Goal: Obtain resource: Download file/media

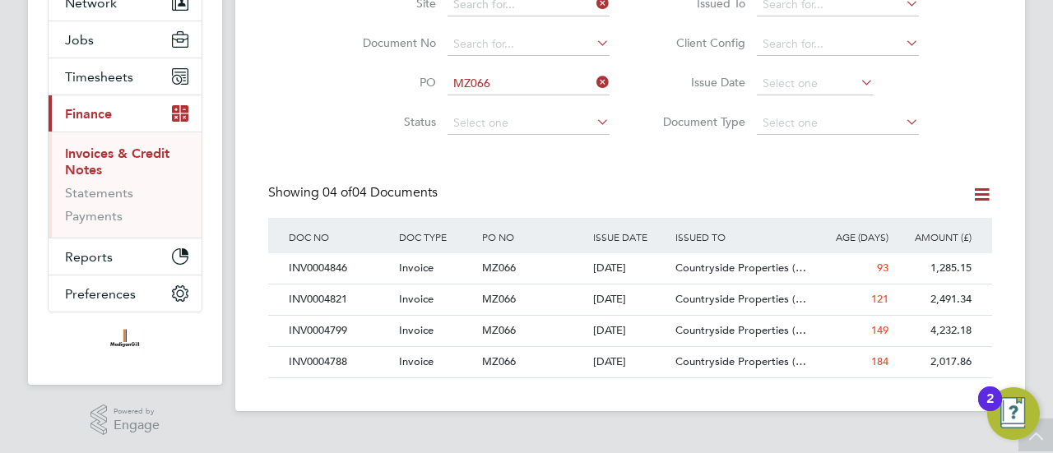
click at [593, 83] on icon at bounding box center [593, 82] width 0 height 23
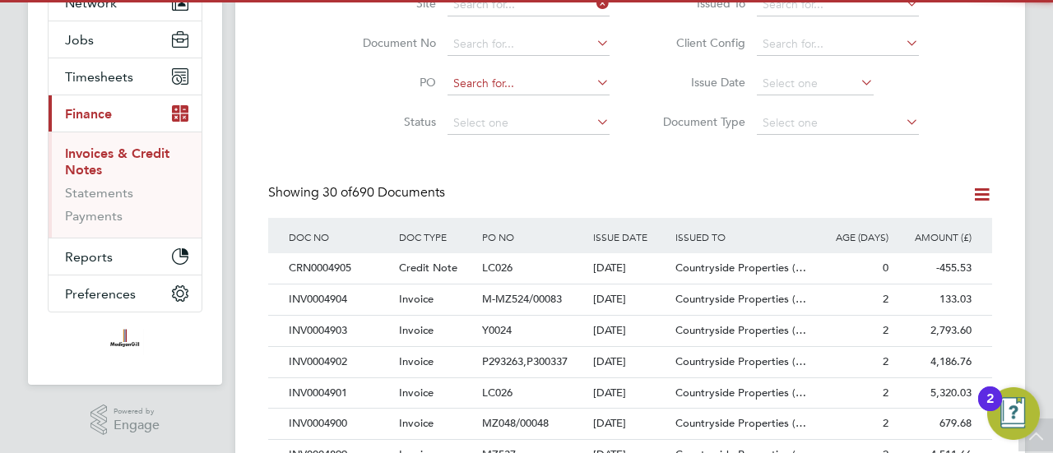
scroll to position [31, 111]
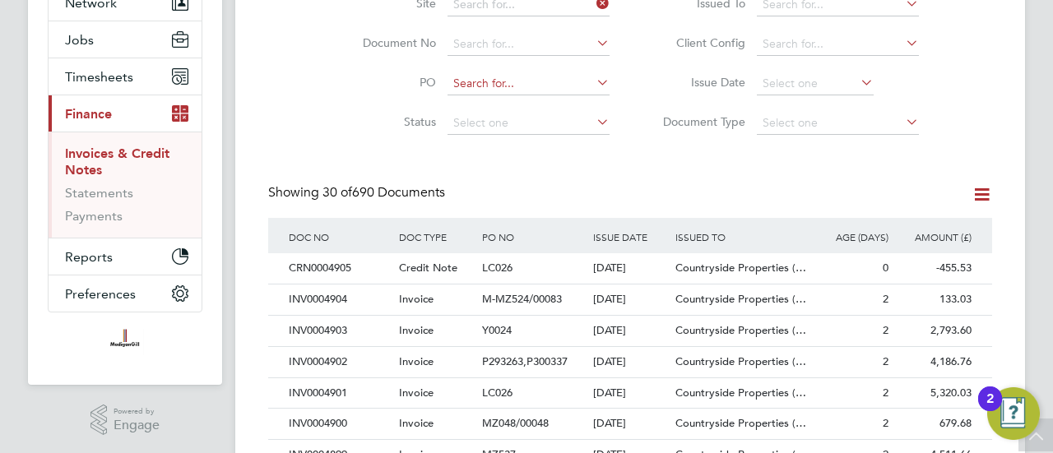
click at [522, 83] on input at bounding box center [529, 83] width 162 height 23
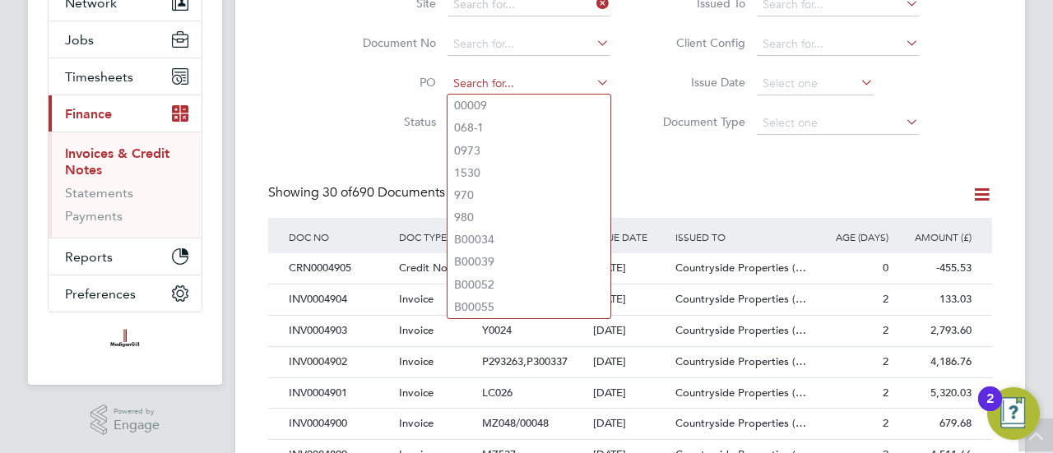
paste input "MZ050/00070"
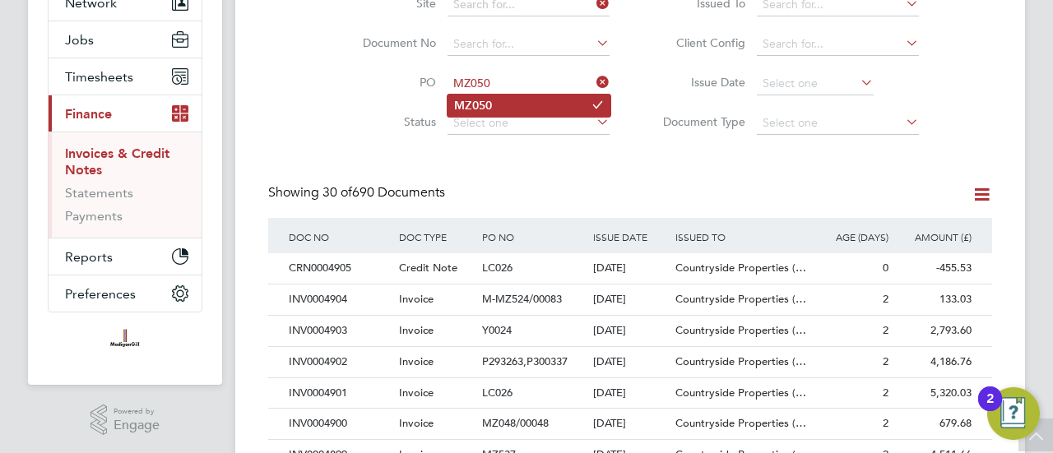
type input "MZ050"
click at [478, 109] on b "MZ050" at bounding box center [473, 106] width 38 height 14
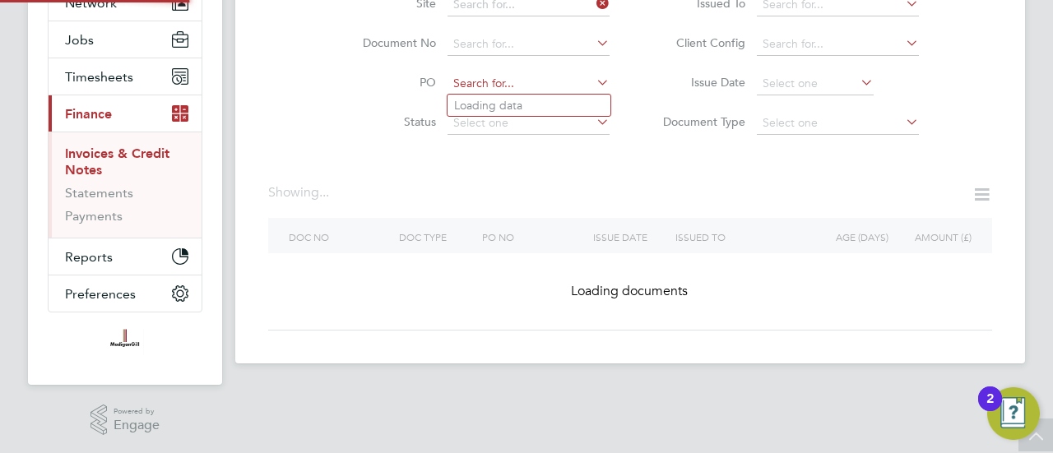
drag, startPoint x: 515, startPoint y: 83, endPoint x: 486, endPoint y: 80, distance: 29.8
click at [486, 80] on input at bounding box center [529, 83] width 162 height 23
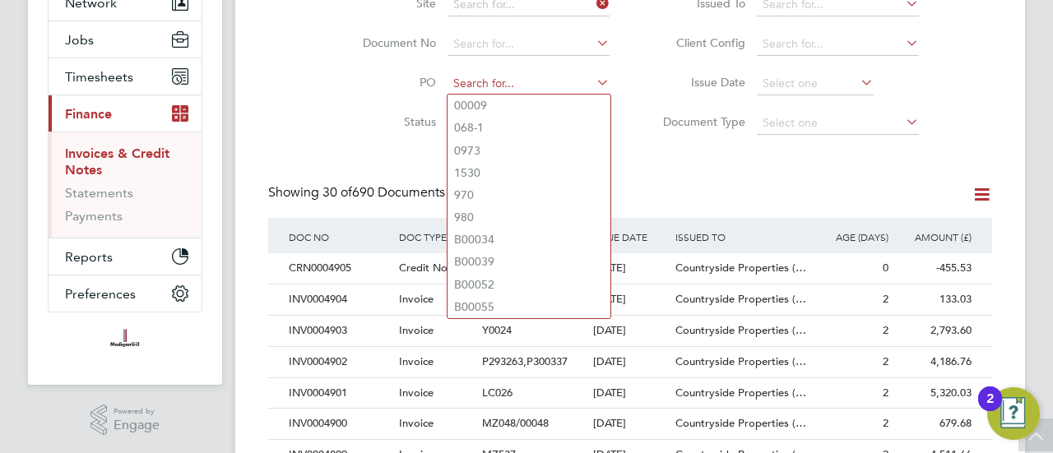
paste input "MZ048"
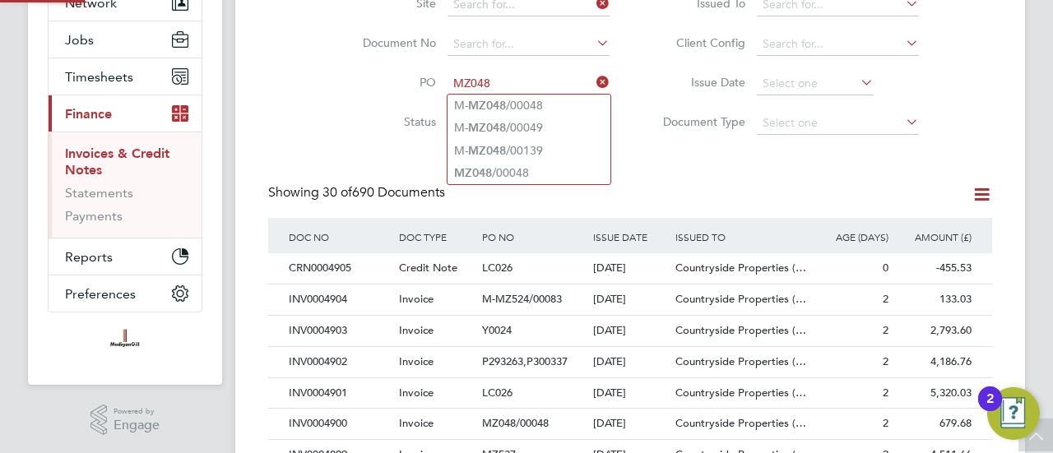
type input "M-MZ048/00048"
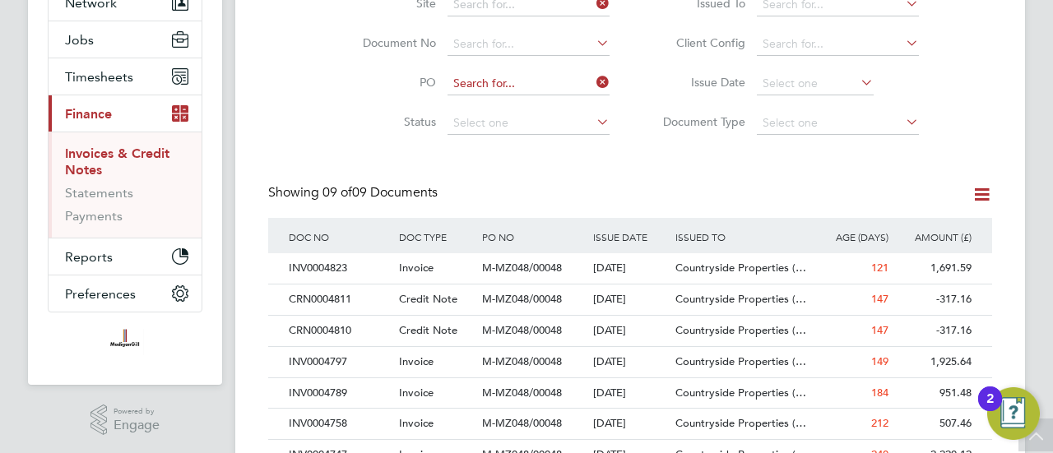
click at [539, 75] on input at bounding box center [529, 83] width 162 height 23
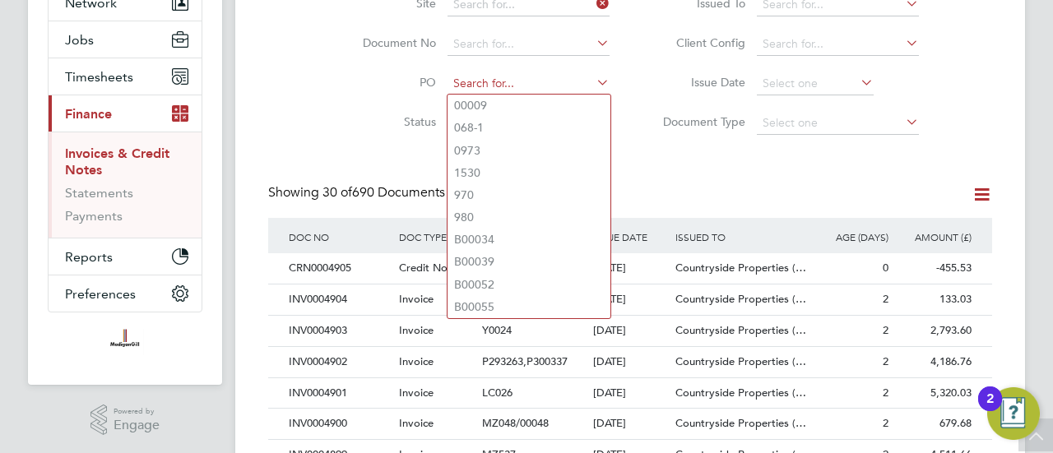
paste input "MZ048"
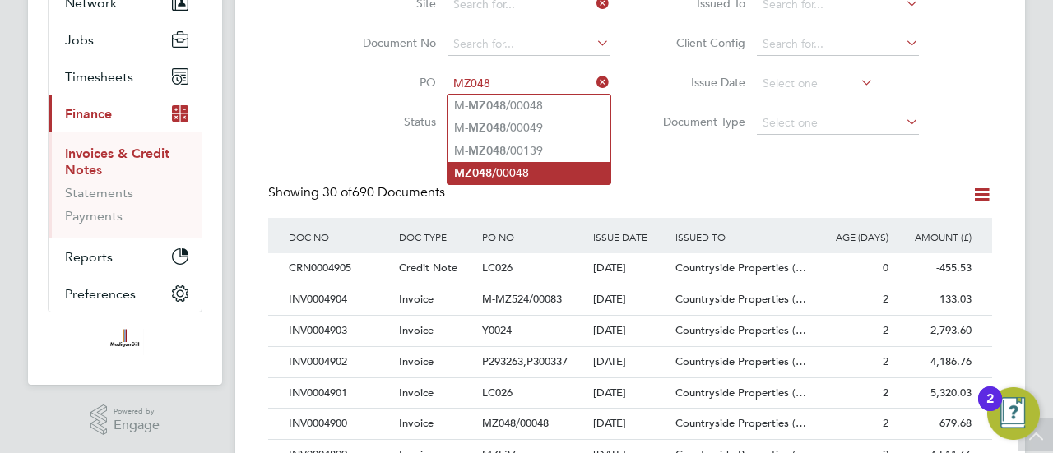
click at [519, 171] on li "MZ048 /00048" at bounding box center [529, 173] width 163 height 22
type input "MZ048/00048"
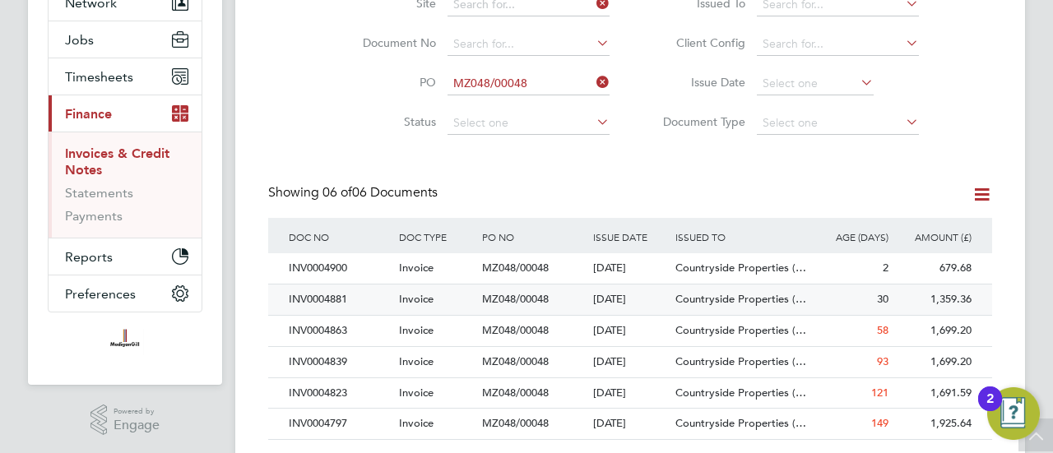
click at [490, 297] on span "MZ048/00048" at bounding box center [515, 299] width 67 height 14
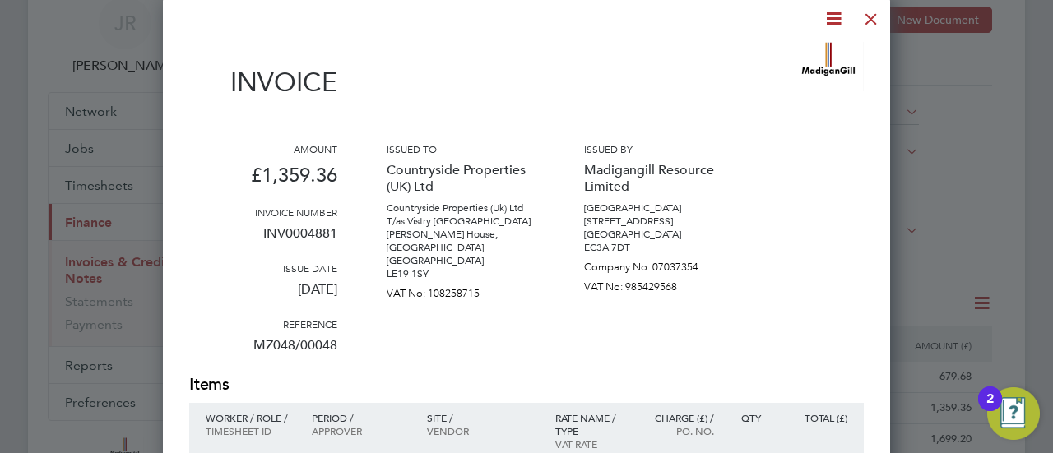
click at [869, 18] on div at bounding box center [872, 15] width 30 height 30
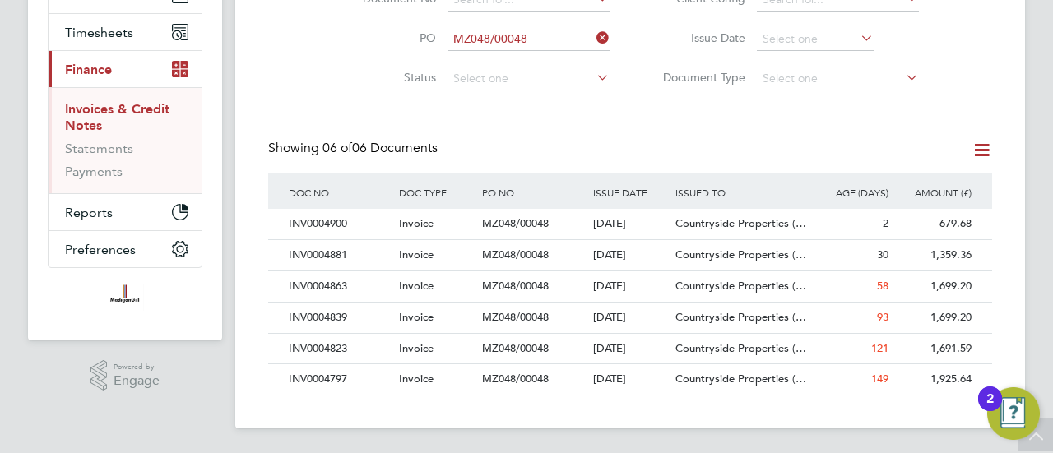
drag, startPoint x: 915, startPoint y: 314, endPoint x: 541, endPoint y: 137, distance: 413.0
click at [541, 137] on div "Invoices & Credit Notes New Document Received Issued Site Document No PO MZ048/…" at bounding box center [630, 125] width 724 height 542
click at [319, 378] on div "INV0004797" at bounding box center [340, 380] width 110 height 30
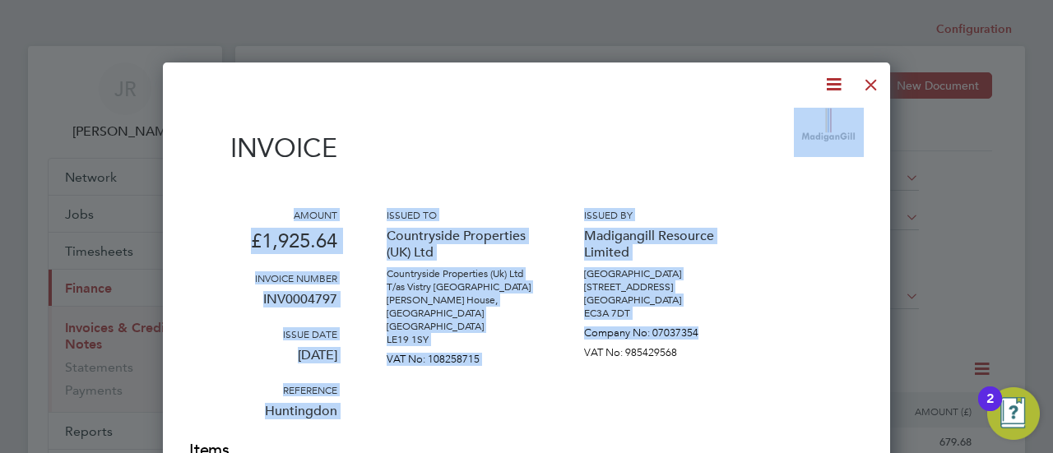
drag, startPoint x: 826, startPoint y: 137, endPoint x: 773, endPoint y: 105, distance: 62.4
click at [788, 284] on div "Amount £1,925.64 Invoice number INV0004797 Issue date [DATE] Reference [GEOGRAP…" at bounding box center [526, 323] width 675 height 231
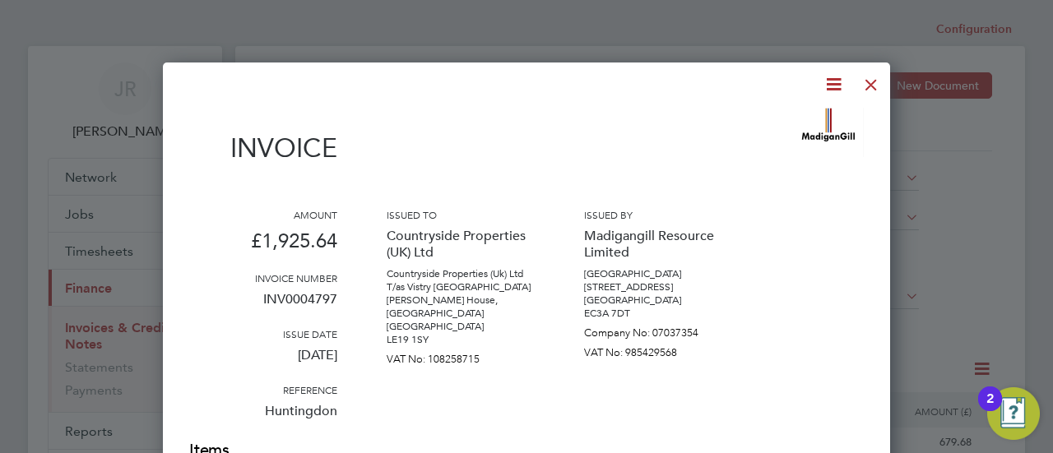
click at [834, 87] on icon at bounding box center [834, 84] width 21 height 21
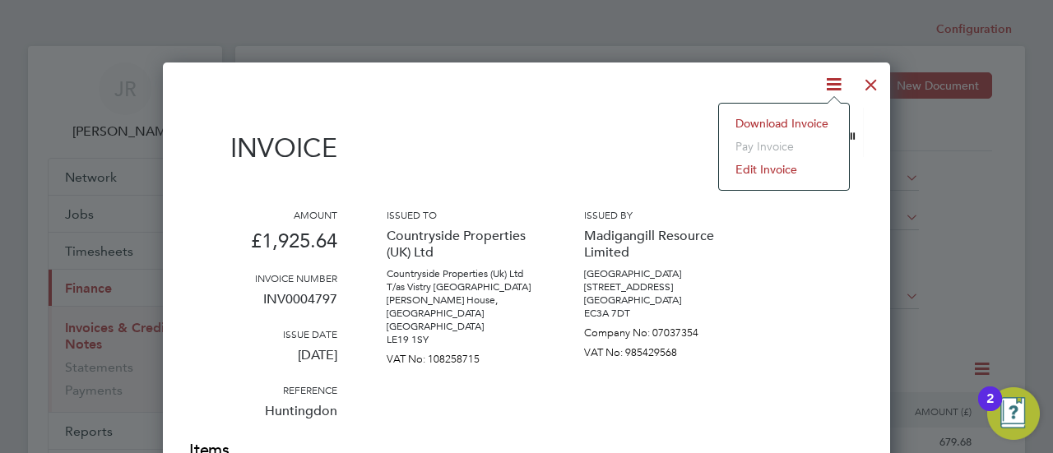
click at [785, 126] on li "Download Invoice" at bounding box center [784, 123] width 114 height 23
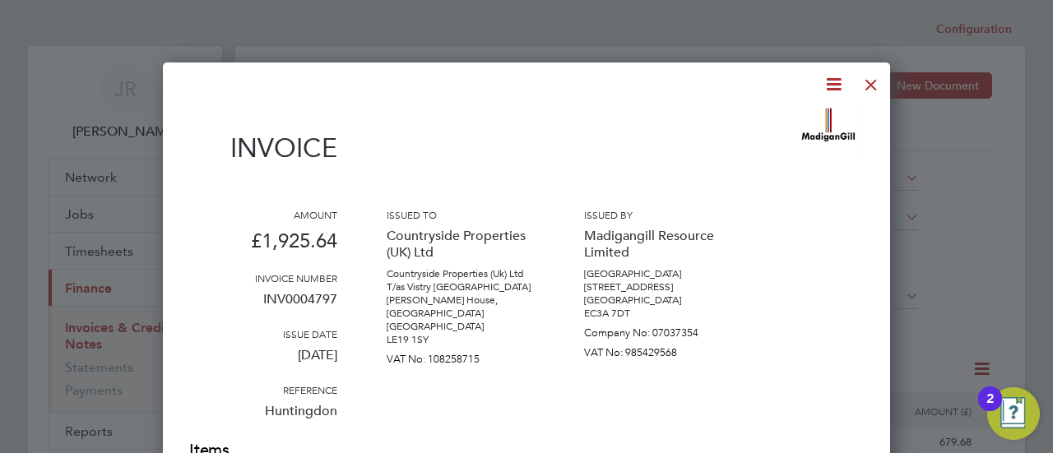
click at [673, 43] on div at bounding box center [526, 226] width 1053 height 453
click at [876, 86] on div at bounding box center [872, 81] width 30 height 30
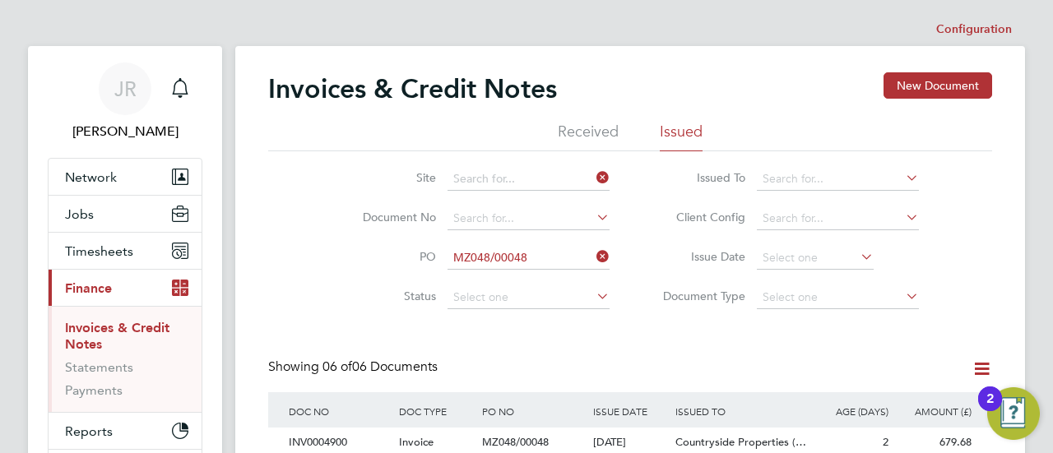
click at [593, 252] on icon at bounding box center [593, 256] width 0 height 23
click at [532, 216] on input at bounding box center [529, 218] width 162 height 23
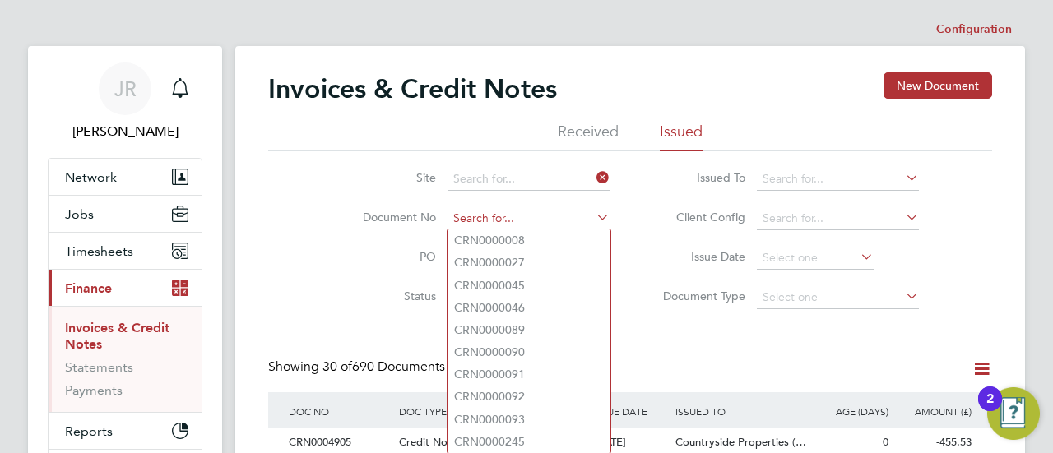
paste input "INV0004747"
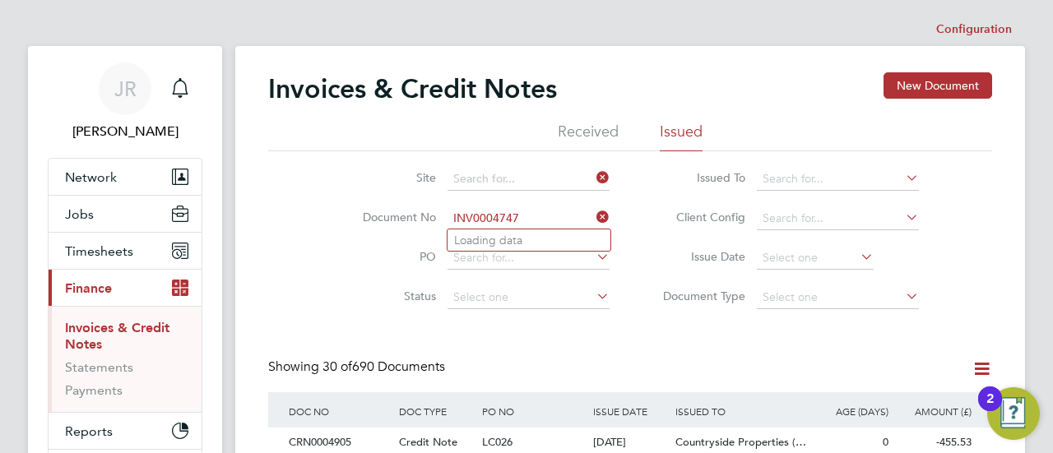
type input "INV0004747"
click at [593, 215] on icon at bounding box center [593, 217] width 0 height 23
click at [525, 255] on input at bounding box center [529, 258] width 162 height 23
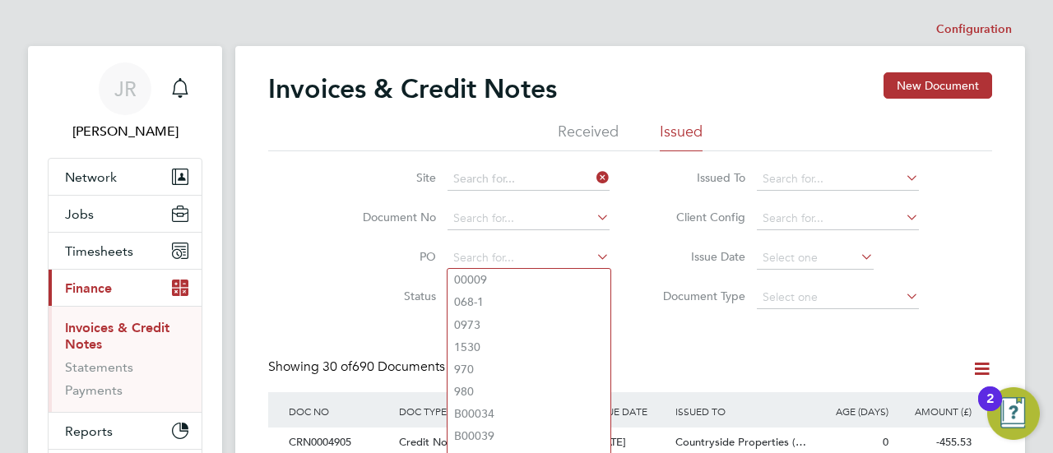
click at [742, 368] on div "Showing 30 of 690 Documents" at bounding box center [630, 376] width 724 height 34
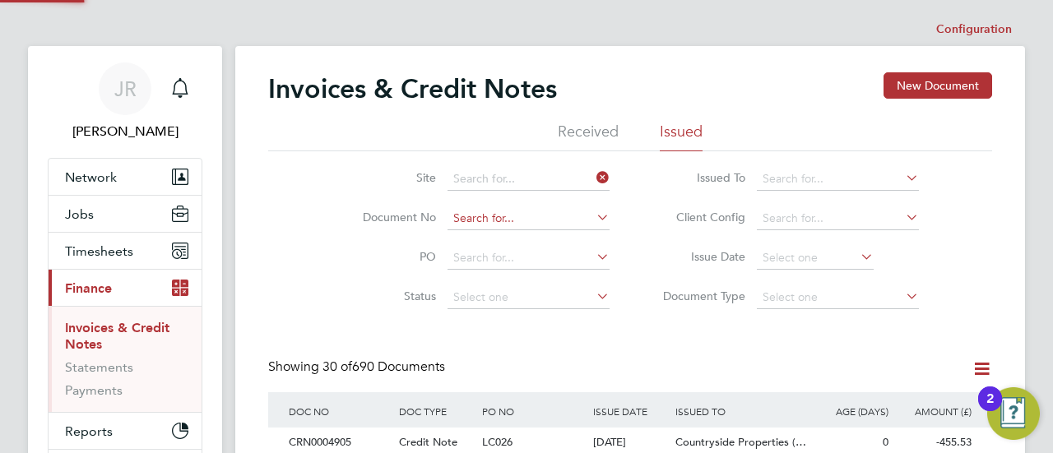
click at [504, 221] on input at bounding box center [529, 218] width 162 height 23
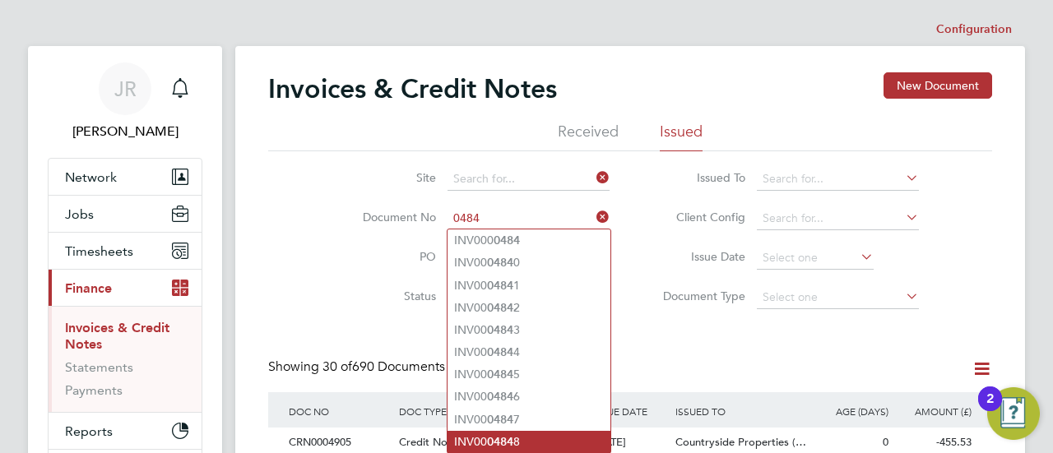
type input "0484"
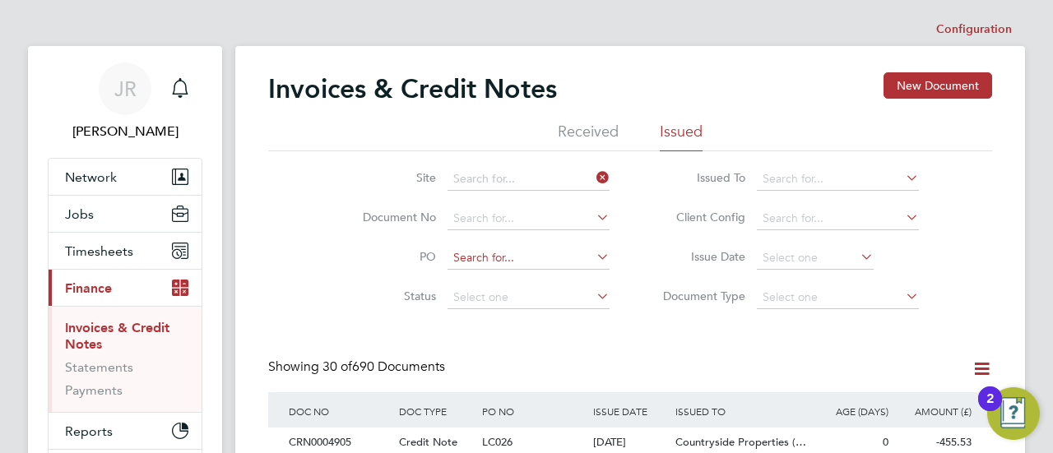
click at [504, 256] on input at bounding box center [529, 258] width 162 height 23
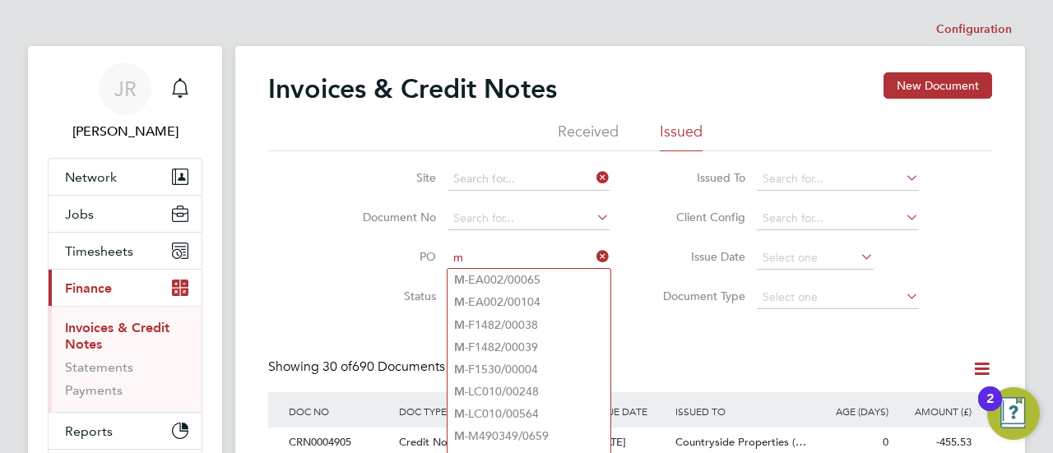
paste input "Z048"
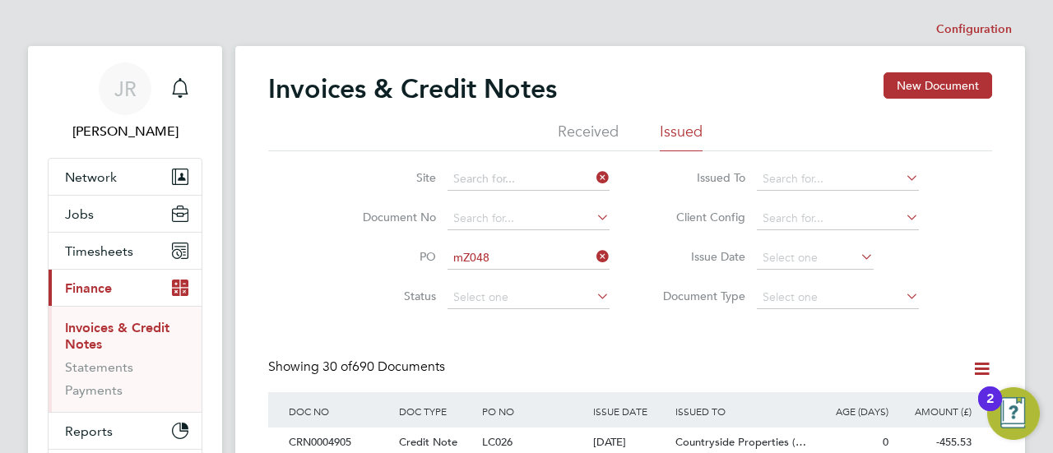
click at [553, 277] on li "M- MZ048 /00048" at bounding box center [529, 280] width 163 height 22
type input "M-MZ048/00048"
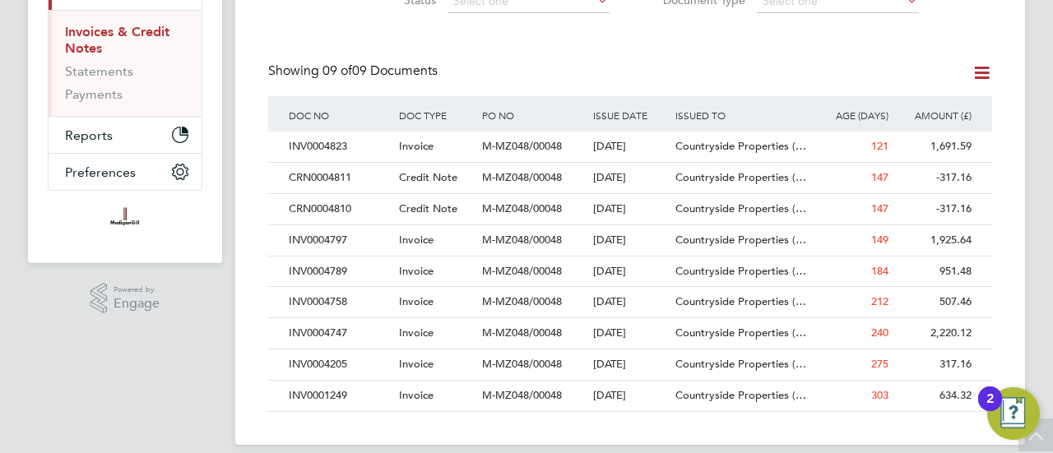
drag, startPoint x: 889, startPoint y: 282, endPoint x: 741, endPoint y: 429, distance: 208.3
click at [741, 429] on div "Invoices & Credit Notes New Document Received Issued Site Document No PO M-MZ04…" at bounding box center [630, 97] width 790 height 695
click at [515, 239] on span "M-MZ048/00048" at bounding box center [522, 240] width 80 height 14
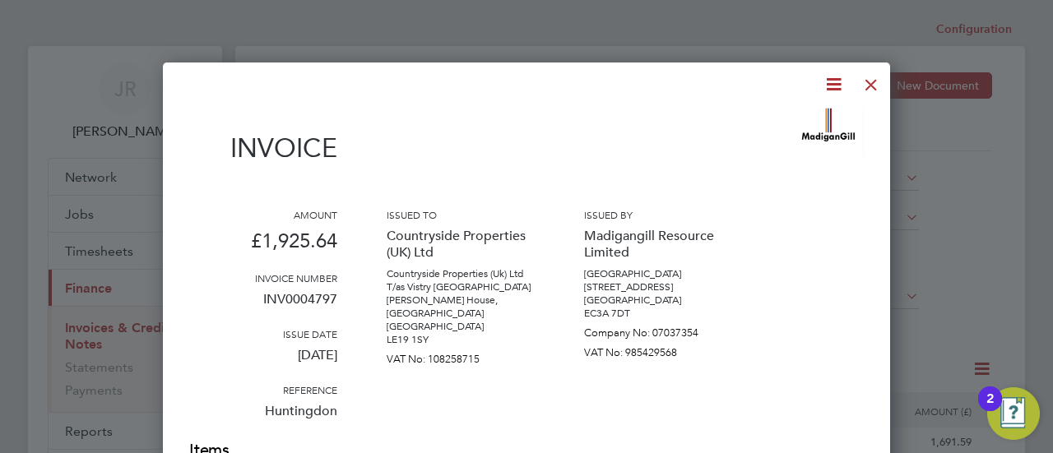
click at [833, 82] on icon at bounding box center [834, 84] width 21 height 21
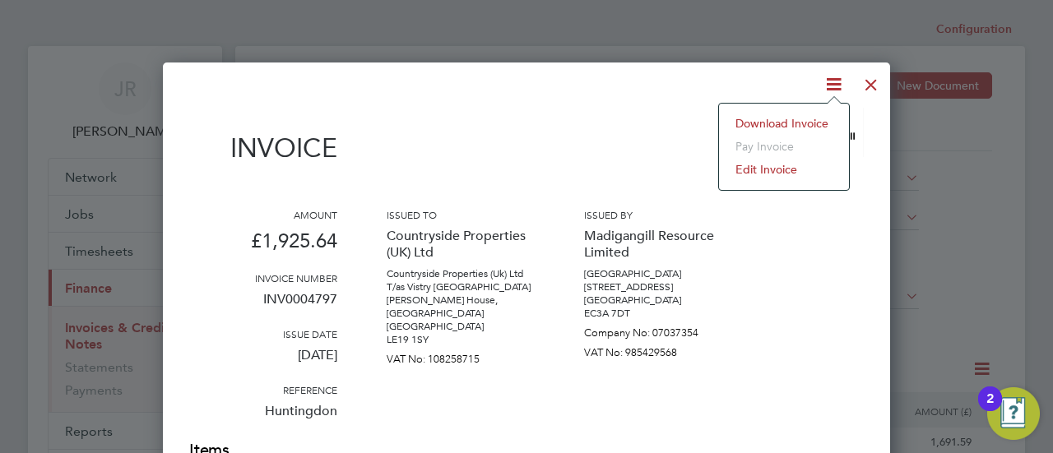
click at [790, 126] on li "Download Invoice" at bounding box center [784, 123] width 114 height 23
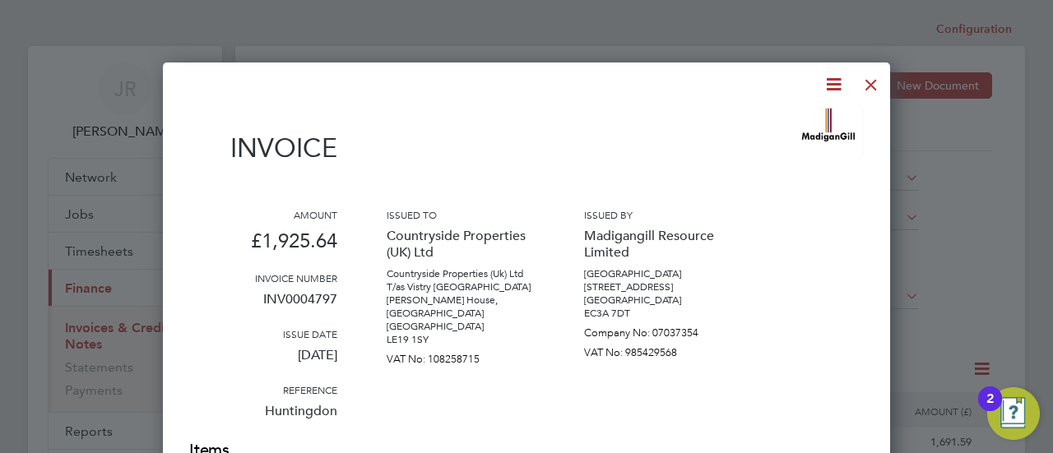
click at [877, 86] on div at bounding box center [872, 81] width 30 height 30
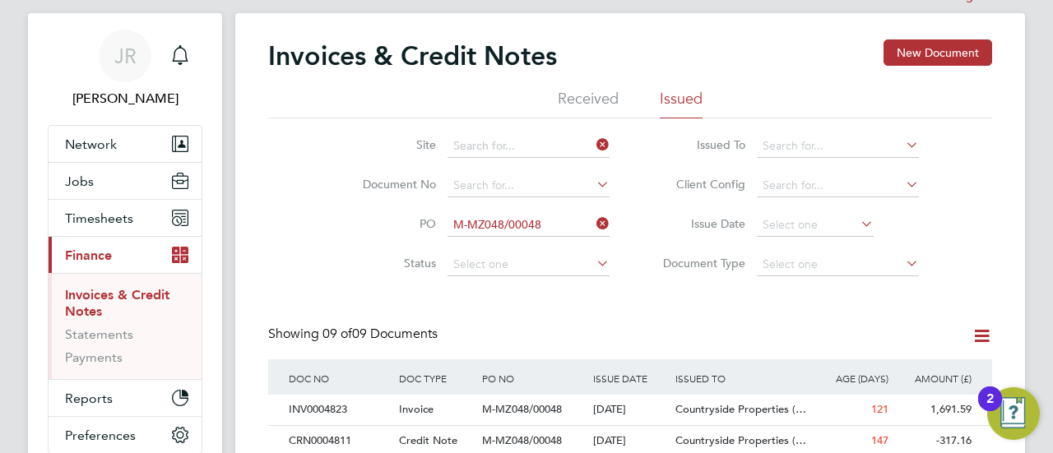
scroll to position [296, 0]
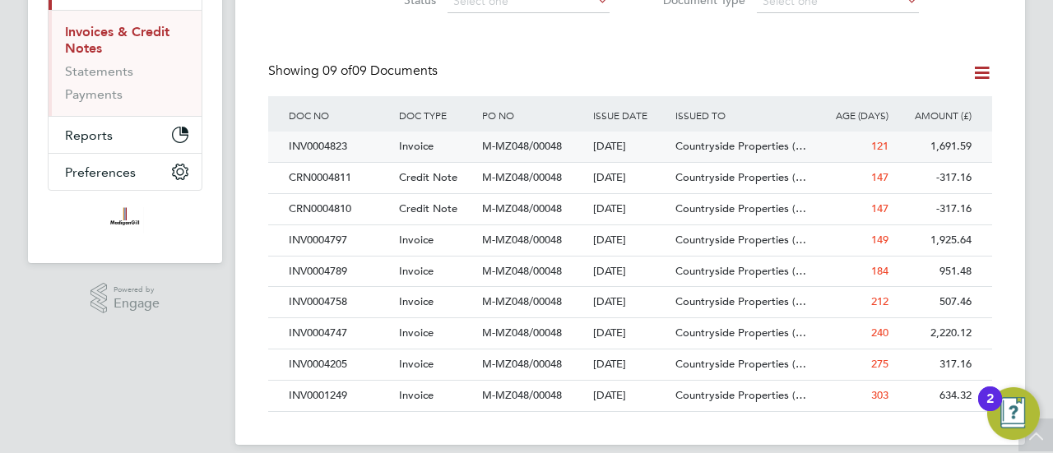
click at [729, 153] on div "Countryside Properties (…" at bounding box center [741, 147] width 138 height 30
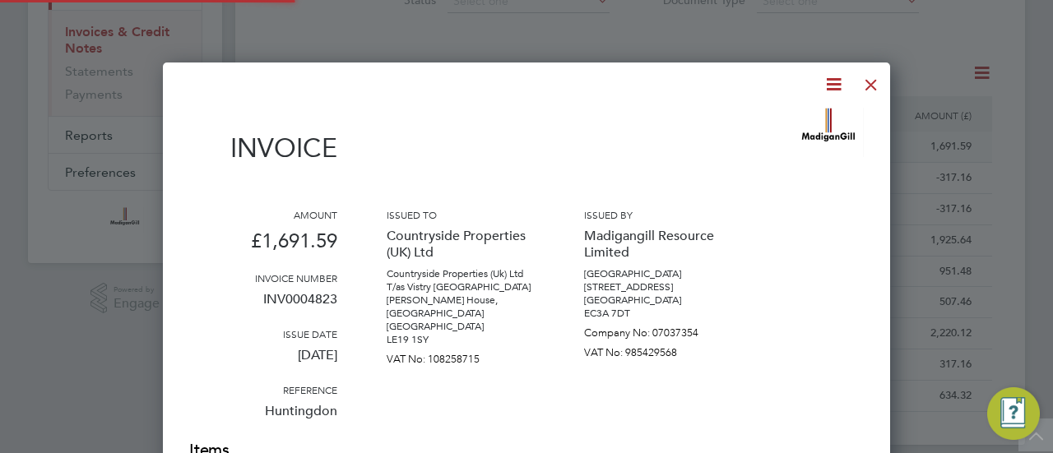
scroll to position [1145, 727]
click at [839, 83] on icon at bounding box center [834, 84] width 21 height 21
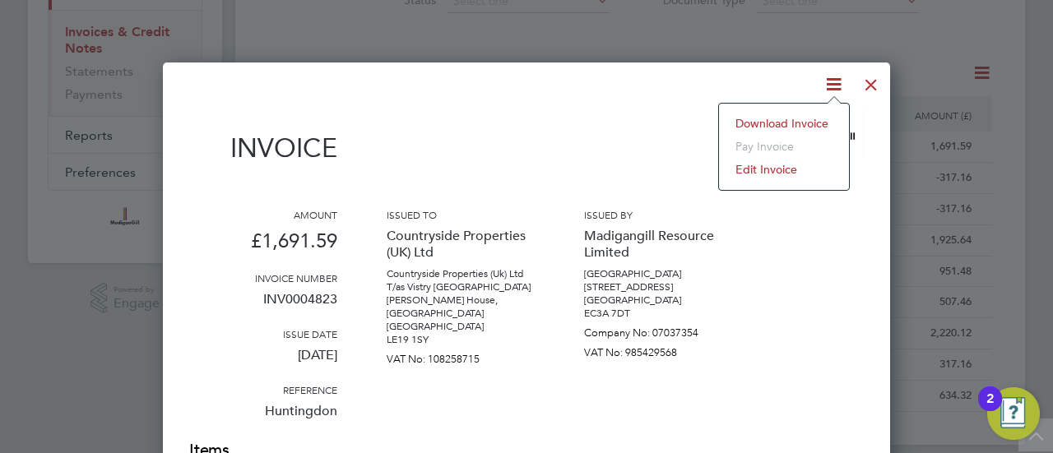
click at [803, 124] on li "Download Invoice" at bounding box center [784, 123] width 114 height 23
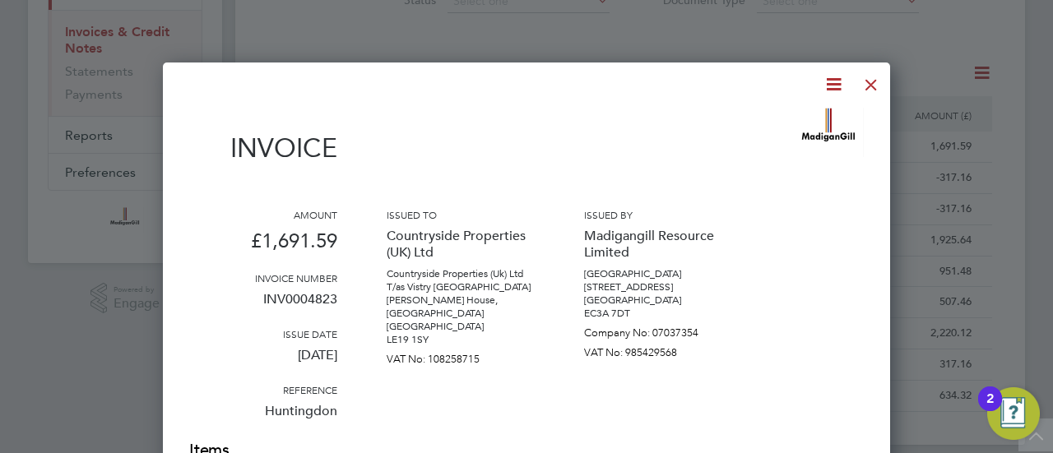
click at [672, 412] on div "Issued by Madigangill Resource Limited [GEOGRAPHIC_DATA] [STREET_ADDRESS] [GEOG…" at bounding box center [658, 323] width 148 height 231
click at [872, 83] on div at bounding box center [872, 81] width 30 height 30
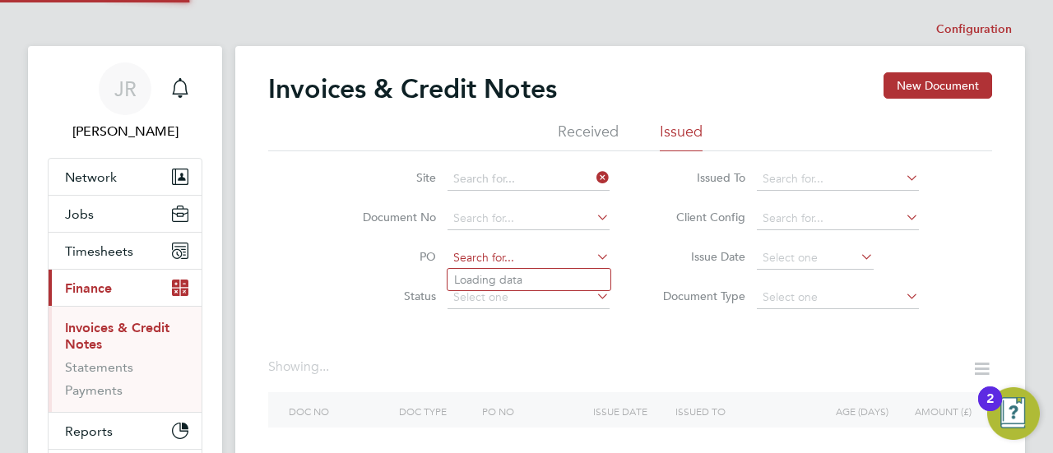
click at [566, 256] on input at bounding box center [529, 258] width 162 height 23
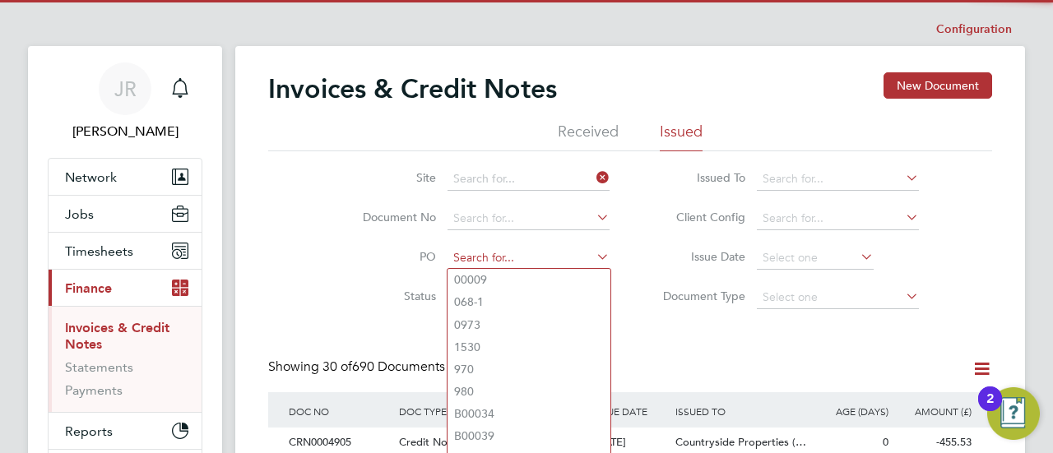
scroll to position [31, 111]
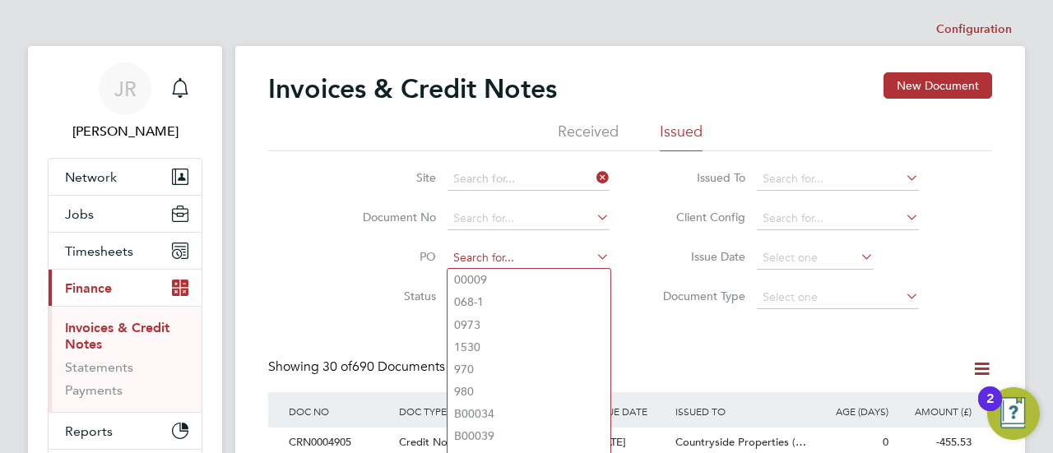
paste input "Z048"
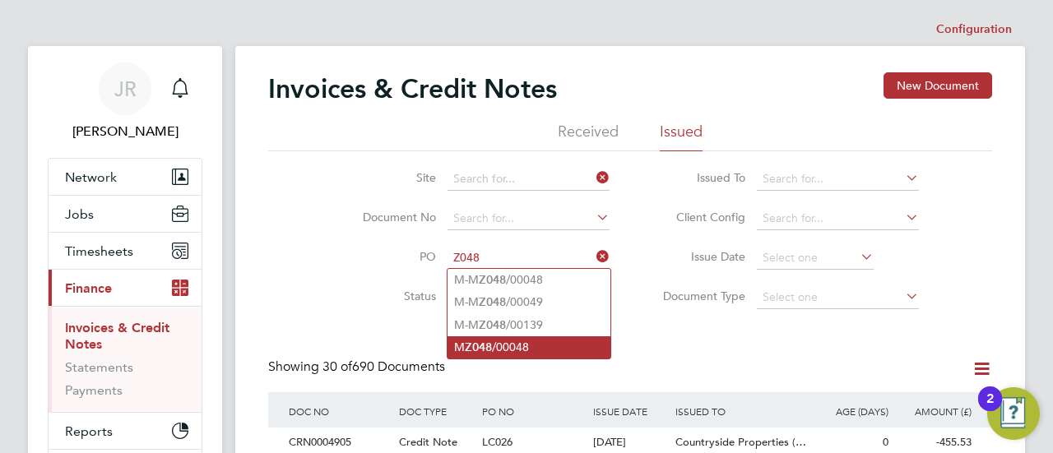
click at [538, 338] on li "M Z048 /00048" at bounding box center [529, 348] width 163 height 22
type input "MZ048/00048"
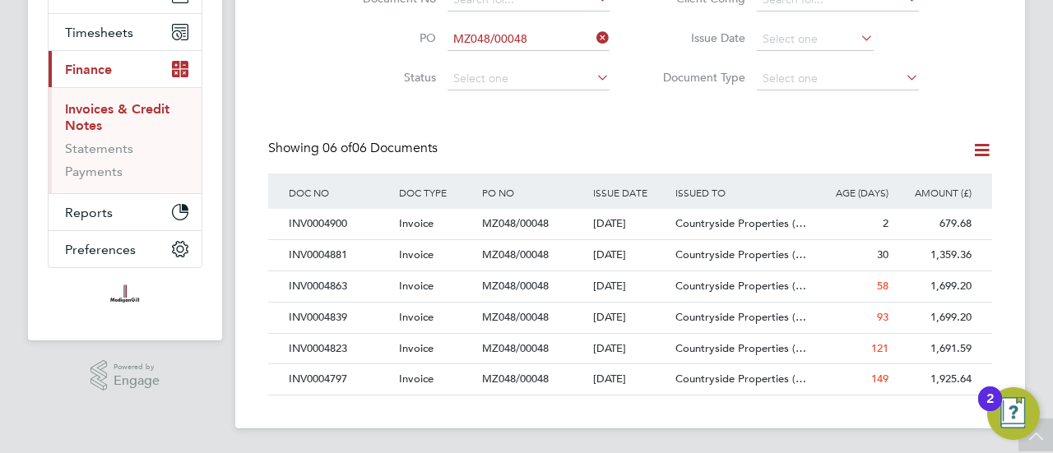
click at [988, 236] on div "INV0004900 Invoice MZ048/00048 [DATE] Countryside Properties (… Madigangill Res…" at bounding box center [630, 224] width 724 height 30
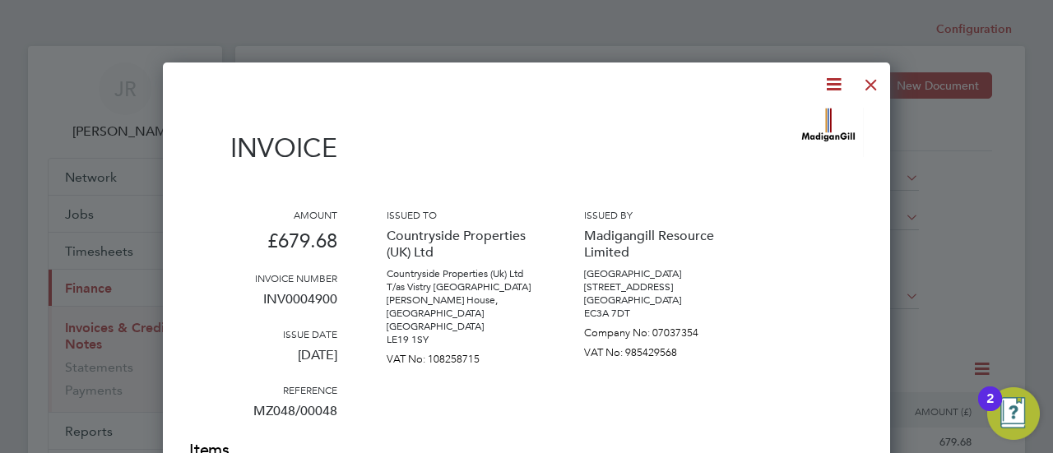
click at [876, 88] on div at bounding box center [872, 81] width 30 height 30
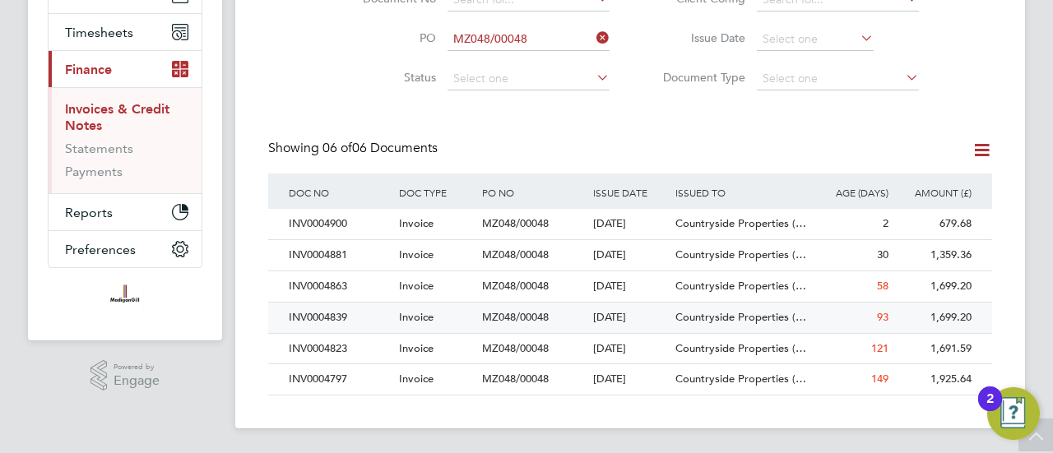
click at [314, 321] on div "INV0004839" at bounding box center [340, 318] width 110 height 30
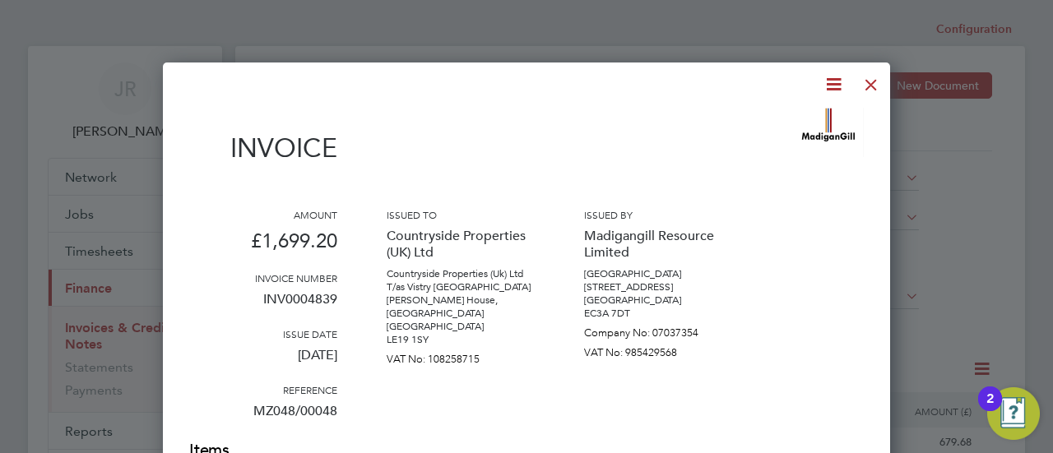
click at [830, 86] on icon at bounding box center [834, 84] width 21 height 21
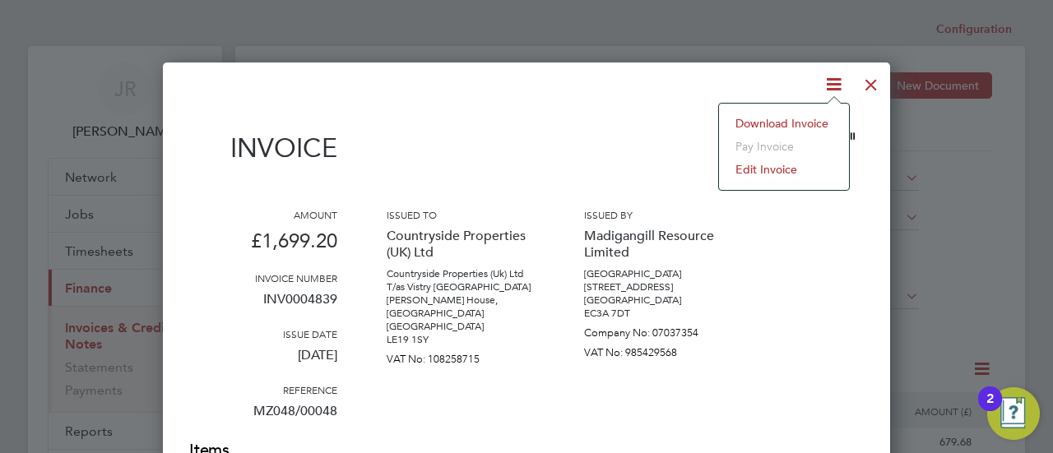
click at [787, 119] on li "Download Invoice" at bounding box center [784, 123] width 114 height 23
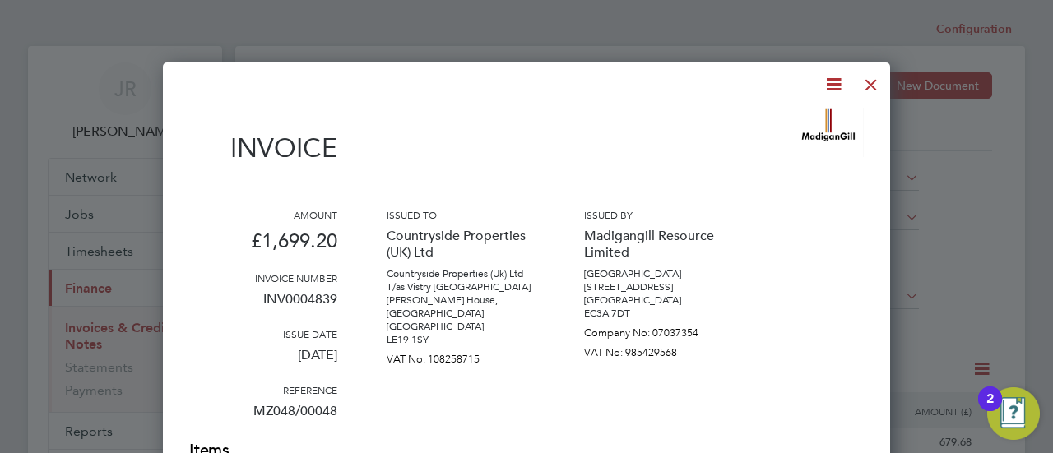
click at [611, 381] on div "Issued by Madigangill Resource Limited [GEOGRAPHIC_DATA] [STREET_ADDRESS] [GEOG…" at bounding box center [658, 323] width 148 height 231
click at [872, 84] on div at bounding box center [872, 81] width 30 height 30
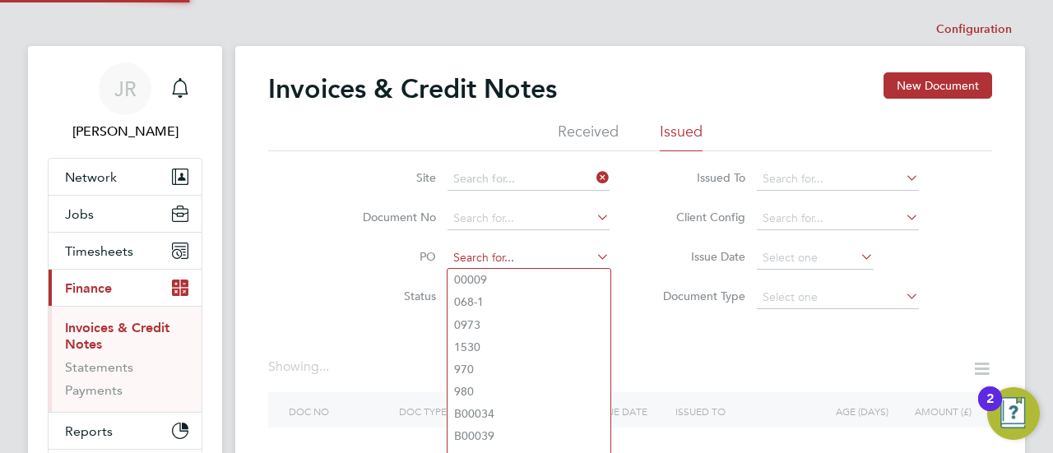
drag, startPoint x: 536, startPoint y: 258, endPoint x: 487, endPoint y: 259, distance: 48.6
click at [487, 259] on input at bounding box center [529, 258] width 162 height 23
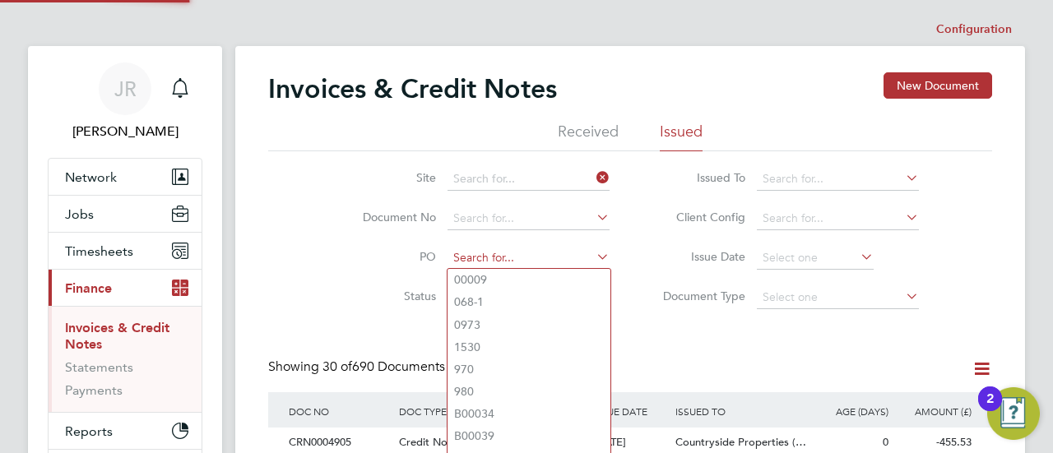
scroll to position [31, 111]
paste input "MZ524"
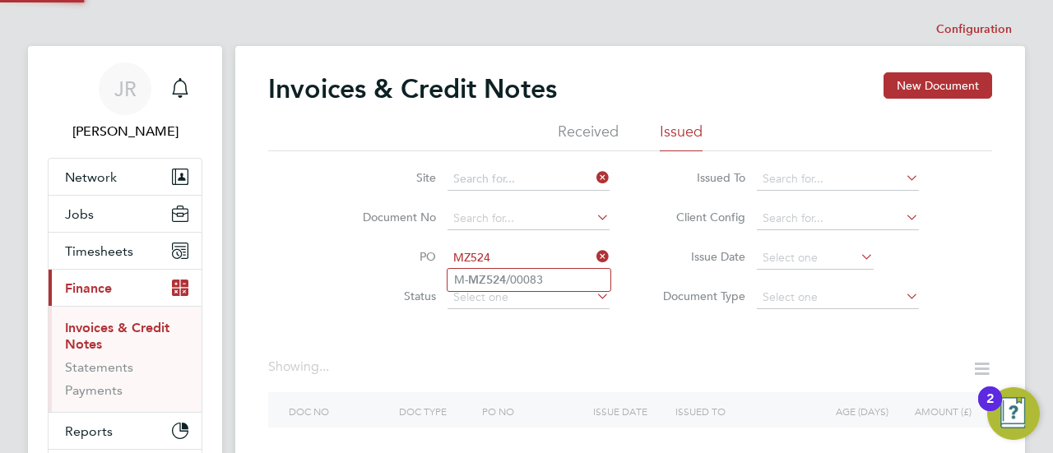
type input "M-MZ524/00083"
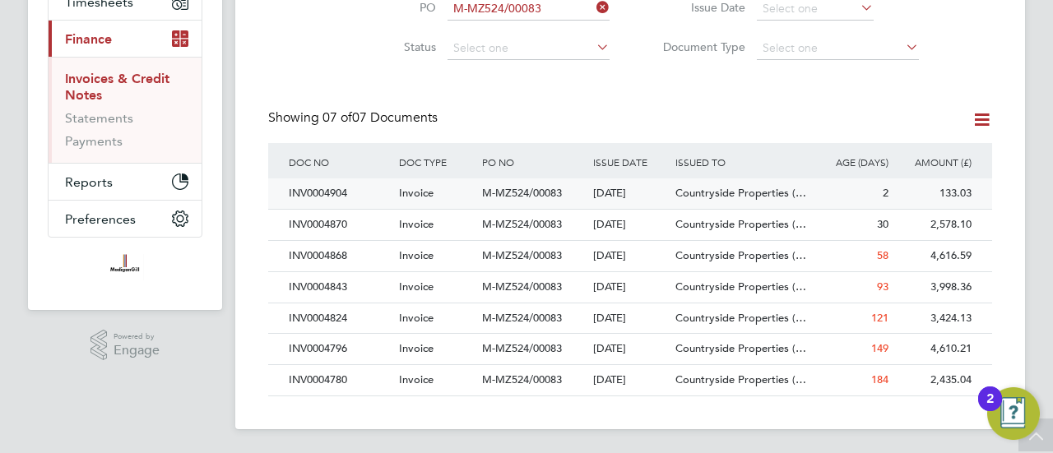
drag, startPoint x: 965, startPoint y: 182, endPoint x: 950, endPoint y: 184, distance: 15.7
click at [950, 184] on div "Invoices & Credit Notes New Document Received Issued Site Document No PO M-MZ52…" at bounding box center [630, 110] width 724 height 574
click at [481, 373] on div "M-MZ524/00083" at bounding box center [533, 380] width 110 height 30
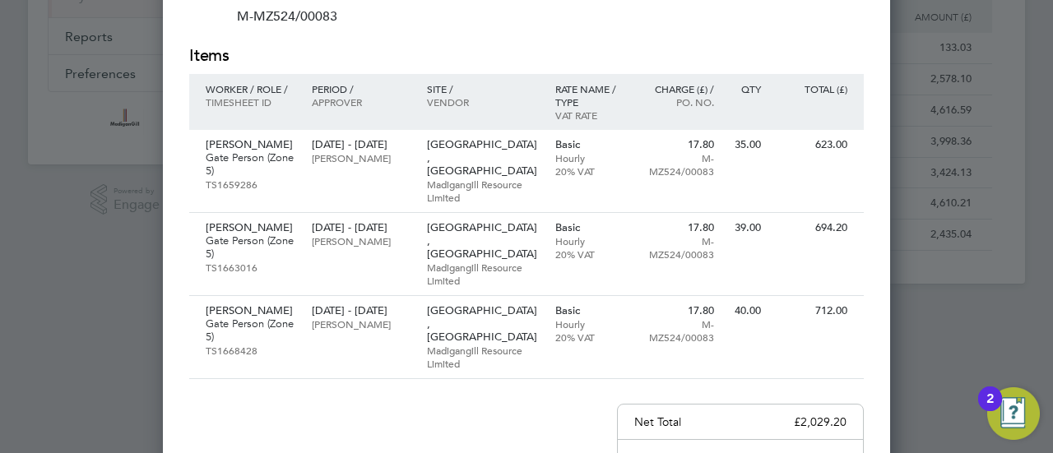
click at [778, 313] on div "Invoice Amount £2,435.04 Invoice number INV0004780 Issue date [DATE] Reference …" at bounding box center [526, 172] width 675 height 919
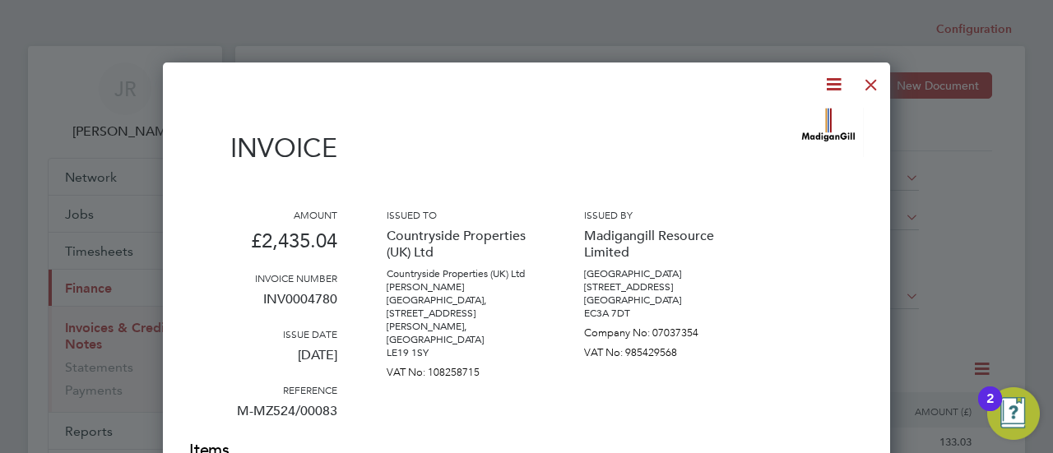
click at [866, 77] on div at bounding box center [872, 81] width 30 height 30
